Goal: Task Accomplishment & Management: Manage account settings

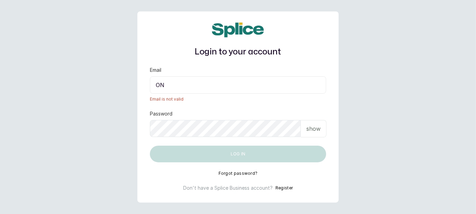
type input "O"
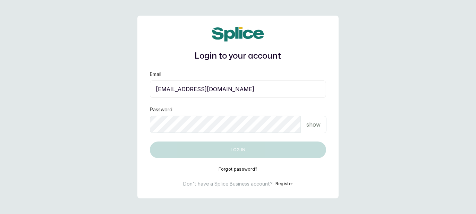
type input "[EMAIL_ADDRESS][DOMAIN_NAME]"
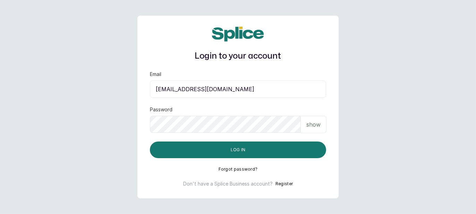
click at [150, 141] on button "Log in" at bounding box center [238, 149] width 176 height 17
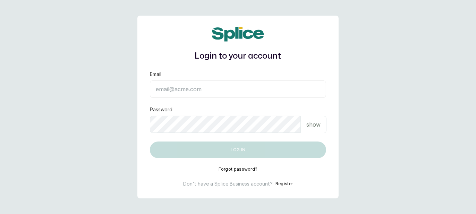
click at [192, 87] on input "Email" at bounding box center [238, 88] width 176 height 17
click at [190, 89] on input "Email" at bounding box center [238, 88] width 176 height 17
type input "onyimowo0110@gmail.com"
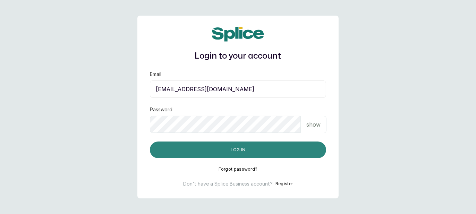
click at [164, 152] on button "Log in" at bounding box center [238, 149] width 176 height 17
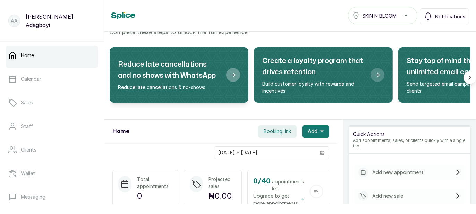
scroll to position [28, 0]
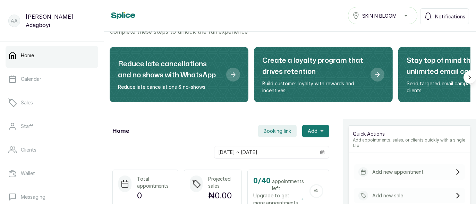
click at [33, 21] on p "Agatha Adagboyi" at bounding box center [61, 20] width 70 height 17
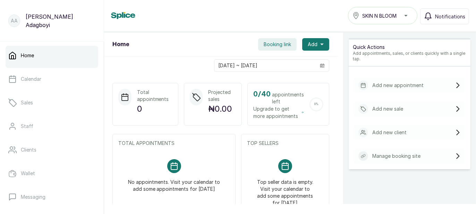
scroll to position [115, 0]
click at [401, 17] on div "SKIN N BLOOM" at bounding box center [382, 15] width 60 height 8
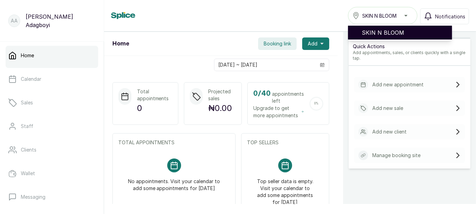
click at [391, 33] on span "SKIN N BLOOM" at bounding box center [403, 32] width 85 height 8
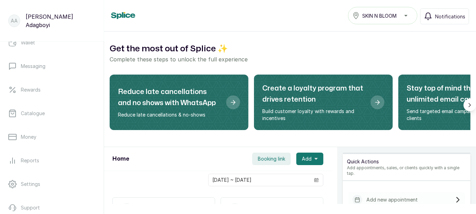
scroll to position [163, 0]
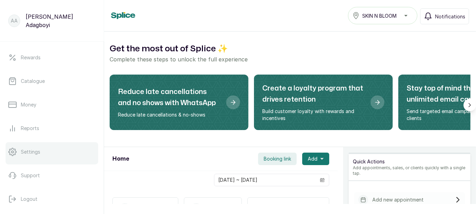
click at [42, 156] on link "Settings" at bounding box center [52, 151] width 93 height 19
